Goal: Task Accomplishment & Management: Use online tool/utility

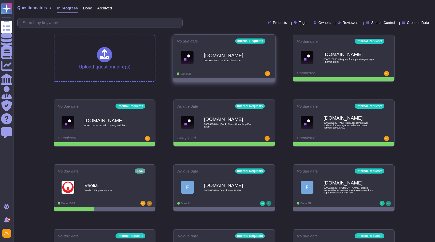
click at [229, 60] on span "0000023846 - Conflicts clearance" at bounding box center [229, 60] width 51 height 3
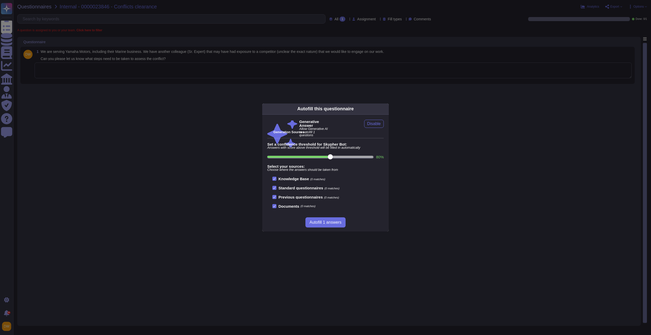
click at [149, 74] on div "Autofill this questionnaire Generative Answer Allow Generative AI to autofill 1…" at bounding box center [325, 167] width 651 height 335
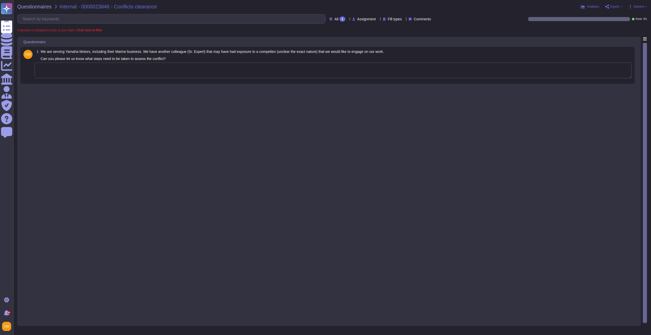
click at [149, 74] on textarea at bounding box center [333, 71] width 597 height 16
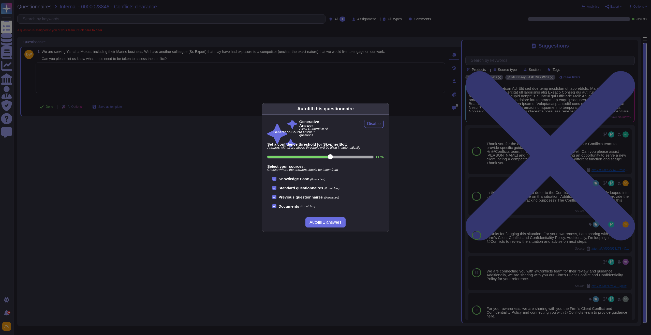
click at [492, 224] on div "Autofill this questionnaire Generative Answer Allow Generative AI to autofill 1…" at bounding box center [325, 167] width 651 height 335
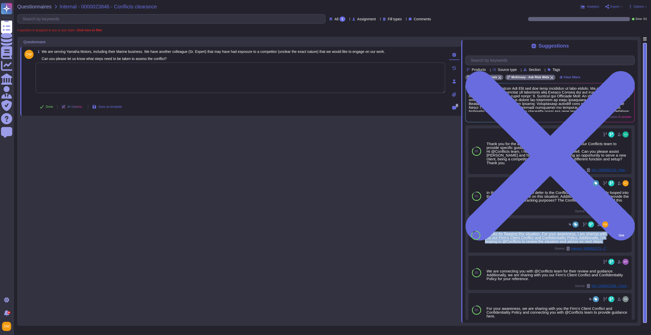
drag, startPoint x: 486, startPoint y: 233, endPoint x: 531, endPoint y: 246, distance: 46.6
click at [531, 243] on div "Thanks for flagging this situation. For your awareness, I am sharing with you o…" at bounding box center [547, 237] width 124 height 11
copy div "Thanks for flagging this situation. For your awareness, I am sharing with you o…"
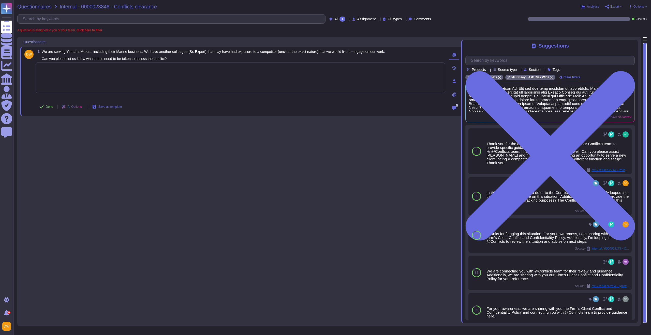
click at [38, 5] on span "Questionnaires" at bounding box center [34, 6] width 34 height 5
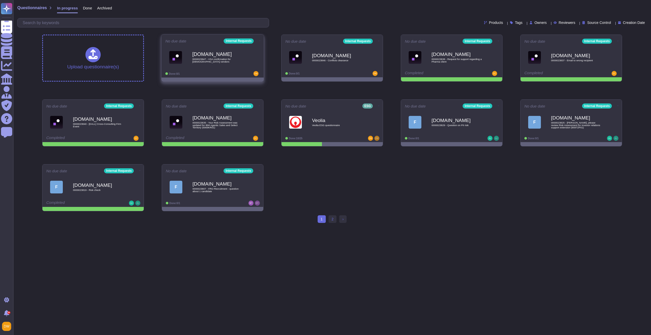
click at [201, 60] on span "0000023847 - VSA confirmation for [DEMOGRAPHIC_DATA] vendors" at bounding box center [217, 60] width 51 height 5
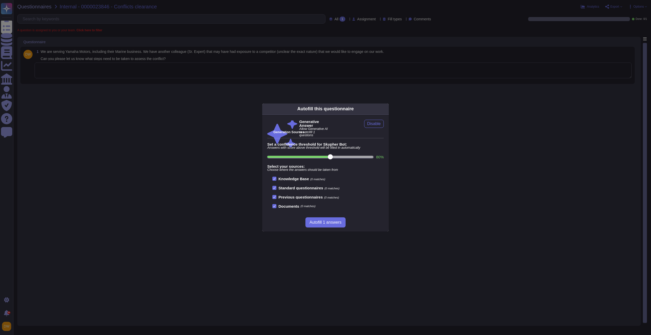
click at [379, 110] on div "Autofill this questionnaire" at bounding box center [325, 109] width 127 height 11
click at [386, 125] on icon at bounding box center [435, 174] width 98 height 98
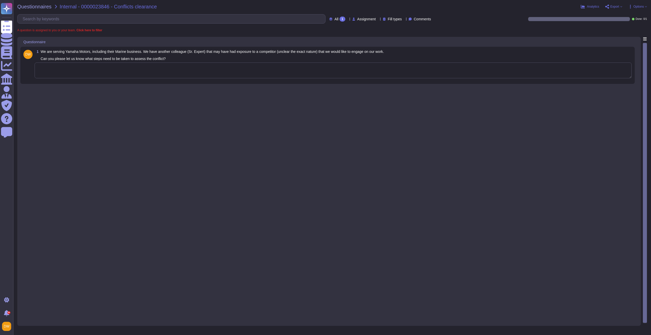
click at [371, 69] on textarea at bounding box center [333, 71] width 597 height 16
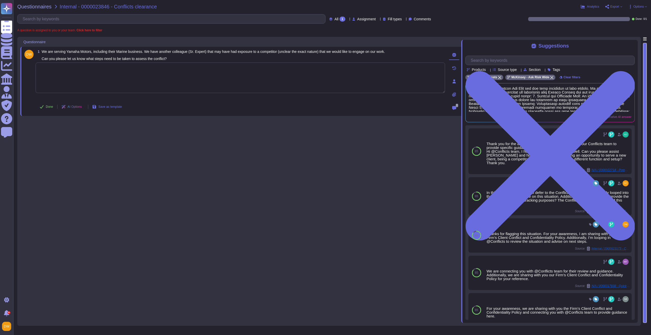
paste textarea "For your awareness, I am sharing with you our Firm’s Client Conflict and Confid…"
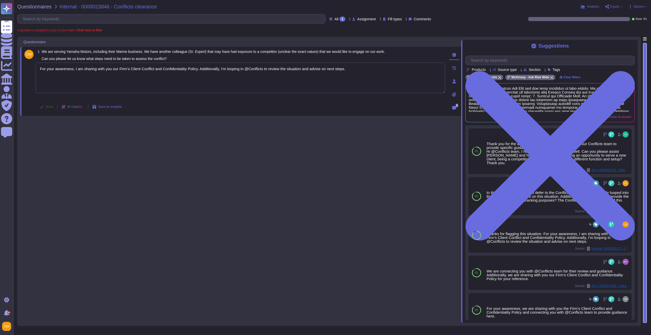
type textarea "For your awareness, I am sharing with you our Firm’s Client Conflict and Confid…"
click at [51, 105] on span "Done" at bounding box center [49, 106] width 7 height 3
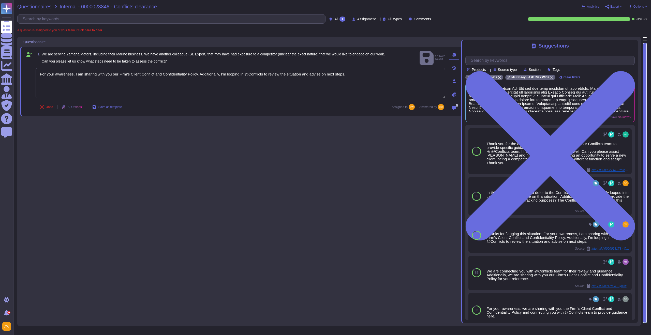
click at [44, 7] on span "Questionnaires" at bounding box center [34, 6] width 34 height 5
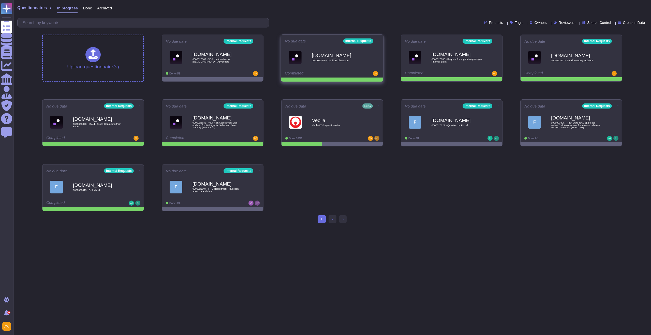
click at [379, 41] on icon at bounding box center [379, 40] width 1 height 1
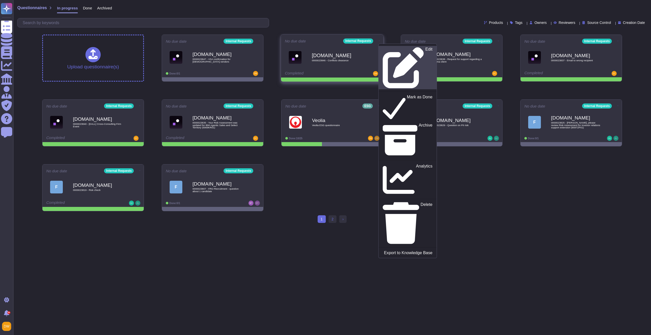
click at [426, 51] on p "Edit" at bounding box center [429, 67] width 7 height 41
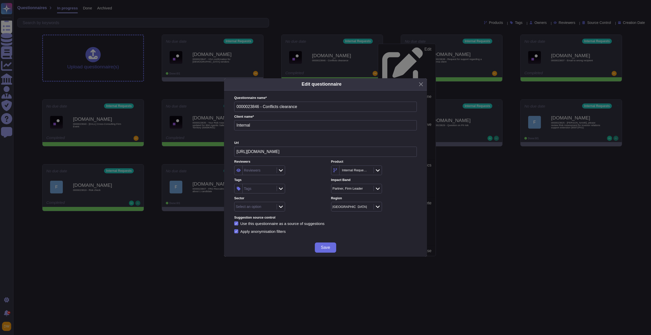
click at [256, 174] on div "Reviewers" at bounding box center [259, 170] width 33 height 9
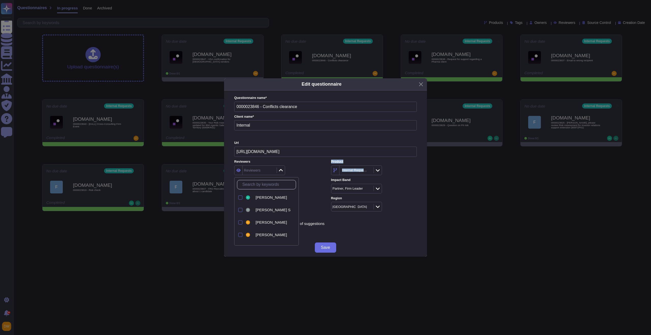
click at [307, 176] on div "Reviewers Reviewers Product Internal Requests Tags Tags Impact Band Partner, Fi…" at bounding box center [325, 185] width 183 height 52
click at [254, 189] on div "Tags" at bounding box center [259, 188] width 33 height 9
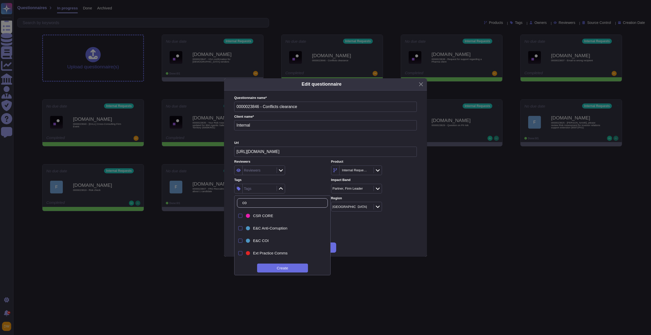
type input "c"
type input "a"
type input "coi"
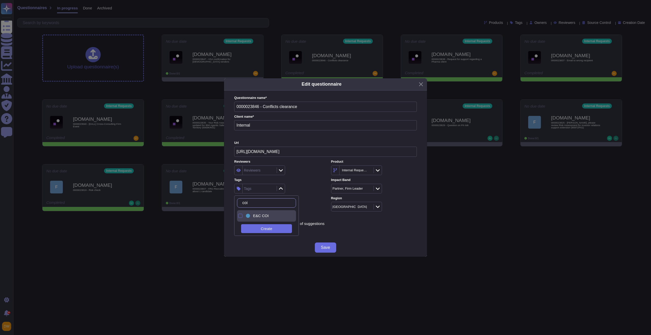
click at [274, 216] on div "E&C COI" at bounding box center [271, 216] width 36 height 5
click at [305, 187] on div "E&C COI" at bounding box center [277, 189] width 86 height 10
click at [323, 247] on span "Save" at bounding box center [325, 248] width 9 height 4
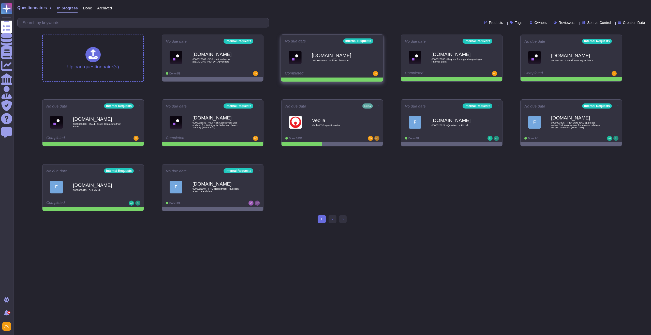
click at [379, 40] on icon at bounding box center [379, 40] width 1 height 1
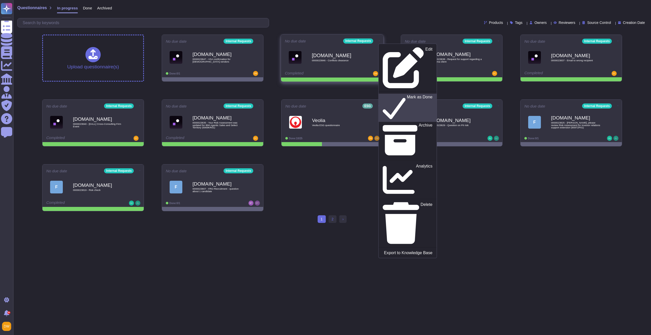
click at [407, 95] on p "Mark as Done" at bounding box center [420, 108] width 26 height 26
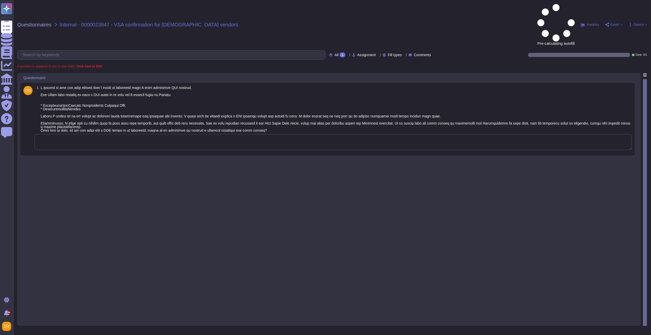
click at [270, 134] on textarea at bounding box center [333, 142] width 597 height 16
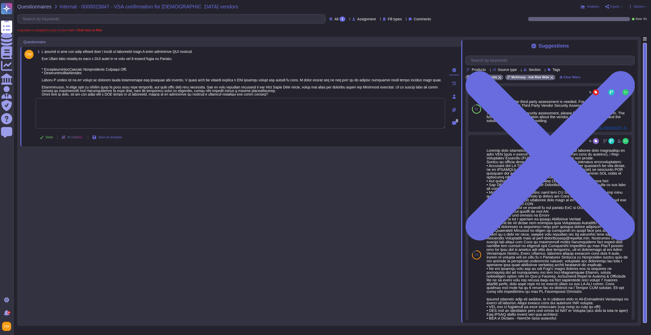
click at [286, 117] on textarea at bounding box center [241, 113] width 410 height 31
paste textarea "I can see the two names in the system, however, I’m connecting with you with @C…"
type textarea "I can see the two names in the system, however, I’m connecting with you with @C…"
click at [50, 139] on span "Done" at bounding box center [49, 137] width 7 height 3
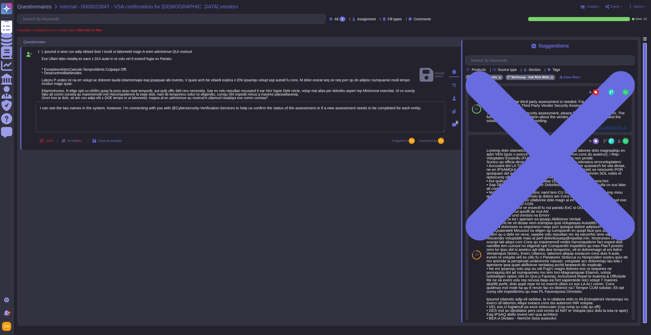
click at [40, 11] on div "Questionnaires Internal - 0000023847 - VSA confirmation for Uruguayan vendors A…" at bounding box center [332, 167] width 638 height 335
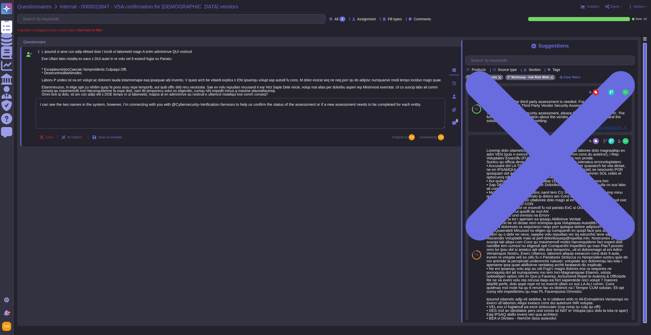
click at [35, 6] on span "Questionnaires" at bounding box center [34, 6] width 34 height 5
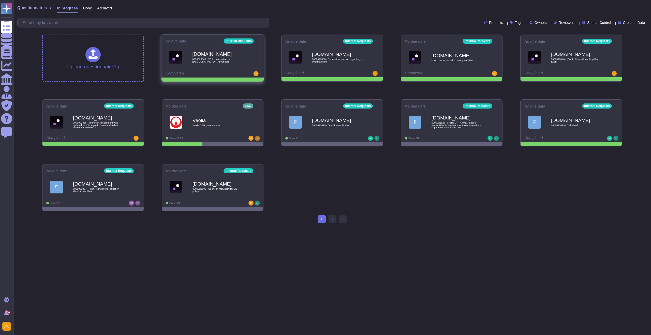
click at [259, 41] on icon at bounding box center [259, 41] width 1 height 0
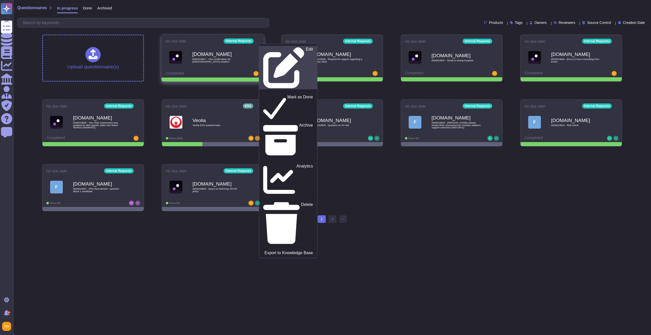
click at [306, 49] on p "Edit" at bounding box center [309, 67] width 7 height 41
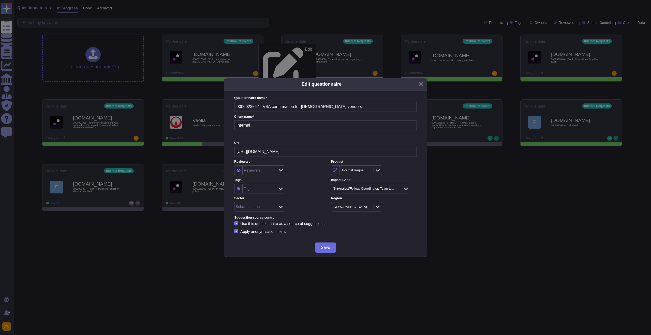
click at [261, 188] on div "Tags" at bounding box center [259, 188] width 33 height 9
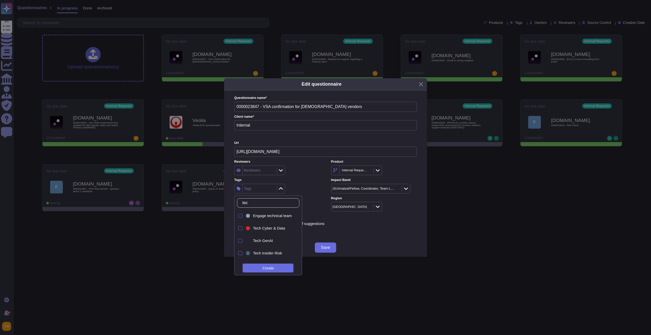
type input "tech"
click at [239, 229] on div at bounding box center [240, 228] width 4 height 4
click at [347, 226] on div "Questionnaire name * 0000023847 - VSA confirmation for Uruguayan vendors Client…" at bounding box center [325, 165] width 183 height 138
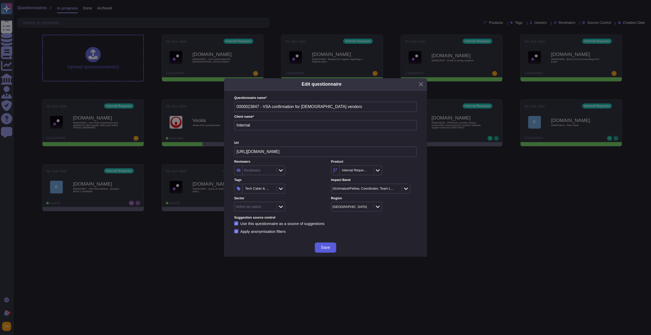
click at [326, 246] on span "Save" at bounding box center [325, 248] width 9 height 4
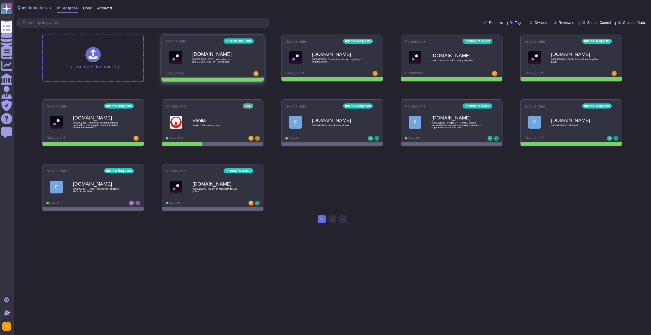
click at [259, 41] on icon at bounding box center [259, 40] width 1 height 1
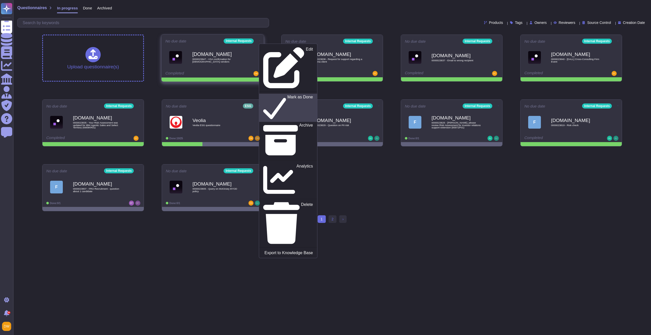
click at [287, 95] on p "Mark as Done" at bounding box center [300, 108] width 26 height 26
